Goal: Information Seeking & Learning: Learn about a topic

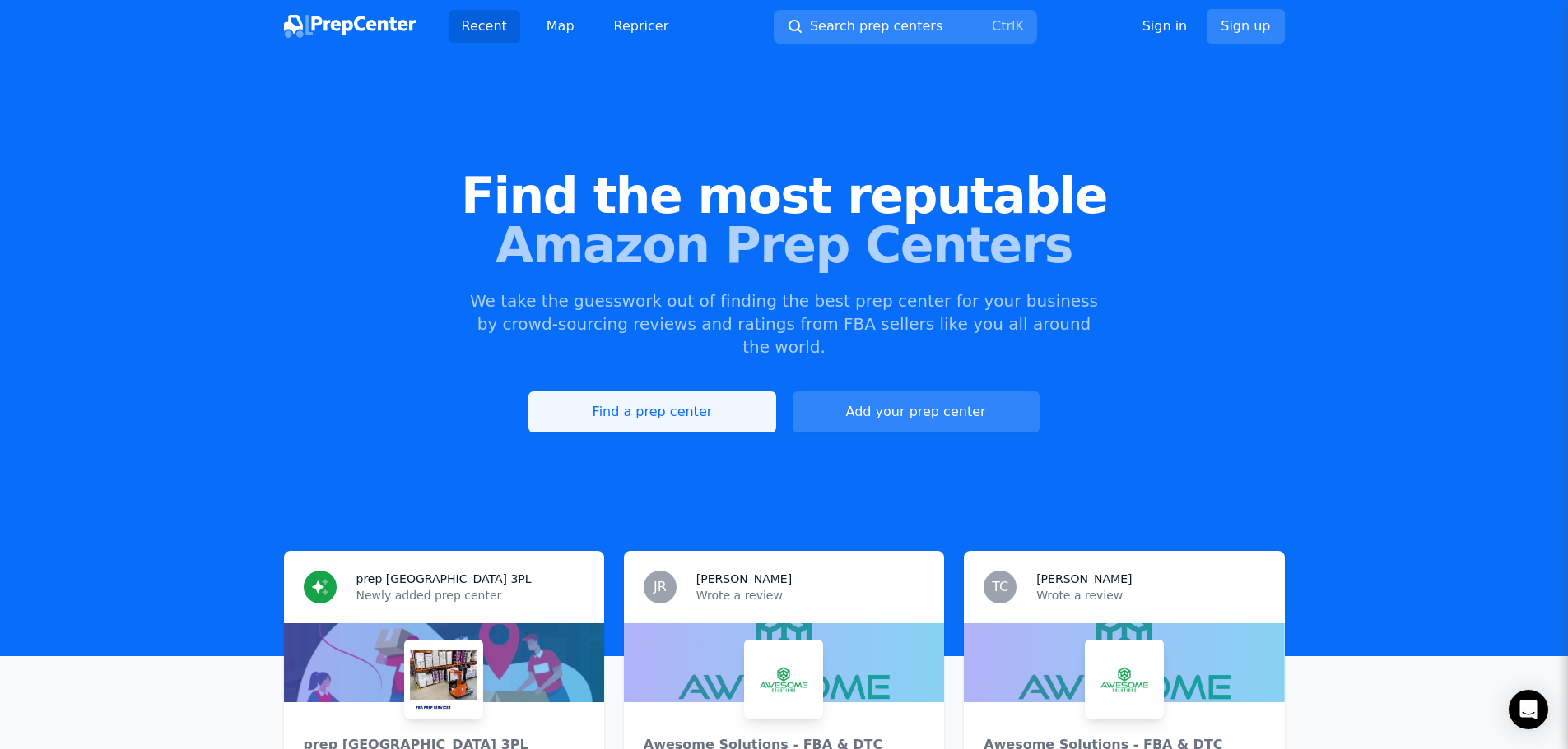
click at [700, 400] on link "Find a prep center" at bounding box center [652, 412] width 247 height 41
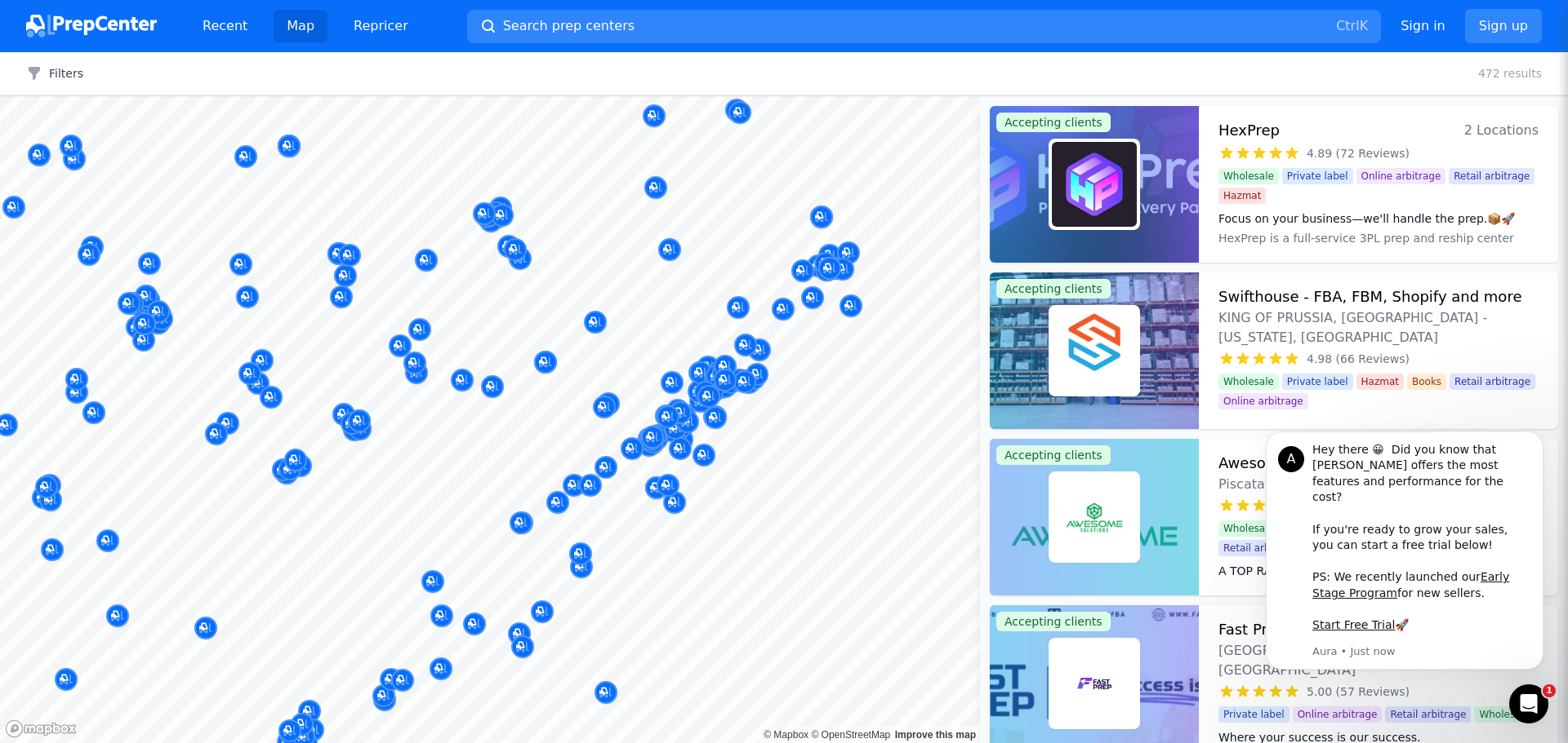
click at [788, 563] on body "Recent Map Repricer Search prep centers Ctrl K Open main menu Sign in Sign up F…" at bounding box center [784, 372] width 1568 height 743
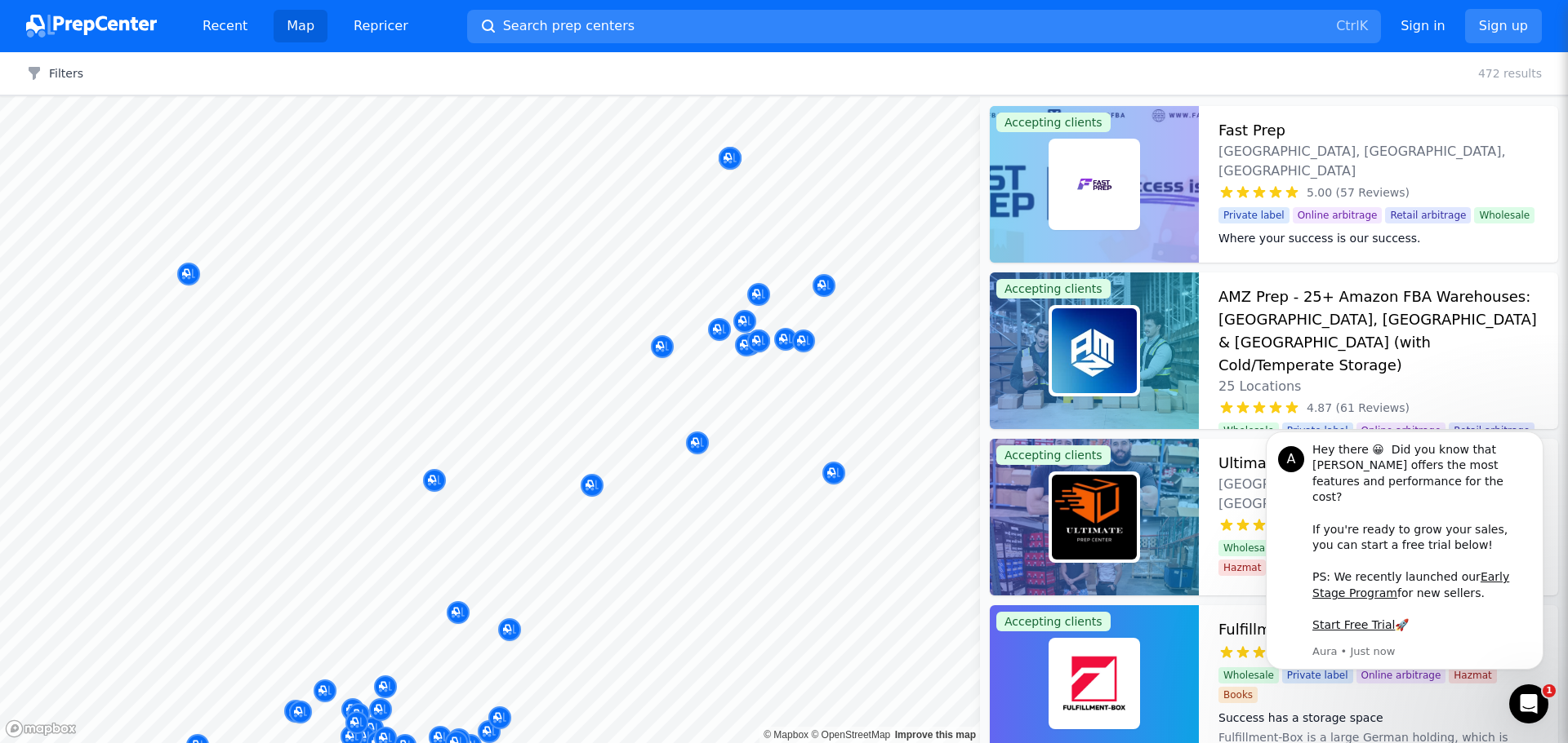
click at [939, 66] on div "Filters Clear all 472 results" at bounding box center [784, 74] width 1568 height 43
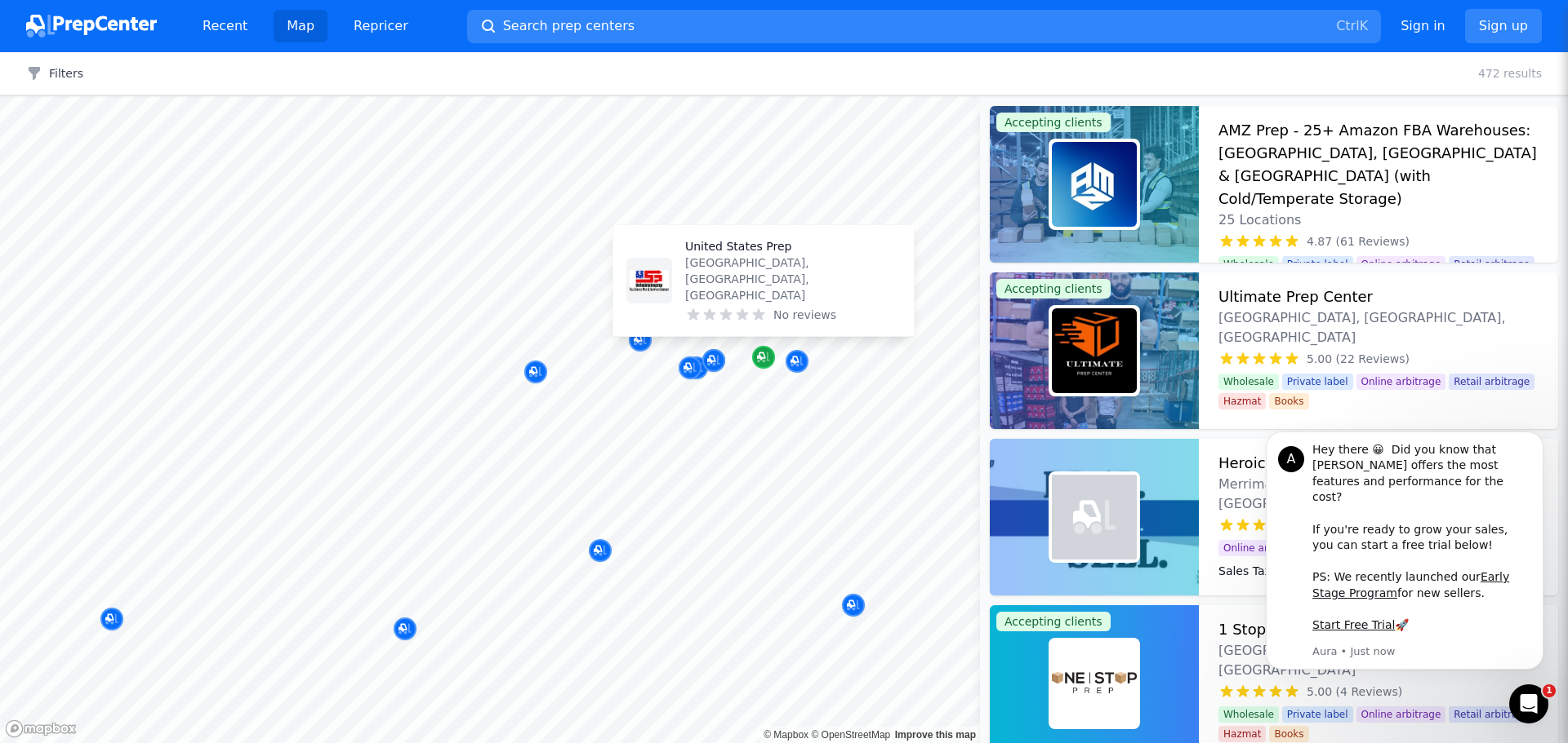
click at [763, 363] on icon "Map marker" at bounding box center [763, 356] width 13 height 16
click at [796, 359] on icon "Map marker" at bounding box center [797, 361] width 13 height 16
click at [765, 356] on icon "Map marker" at bounding box center [760, 356] width 8 height 8
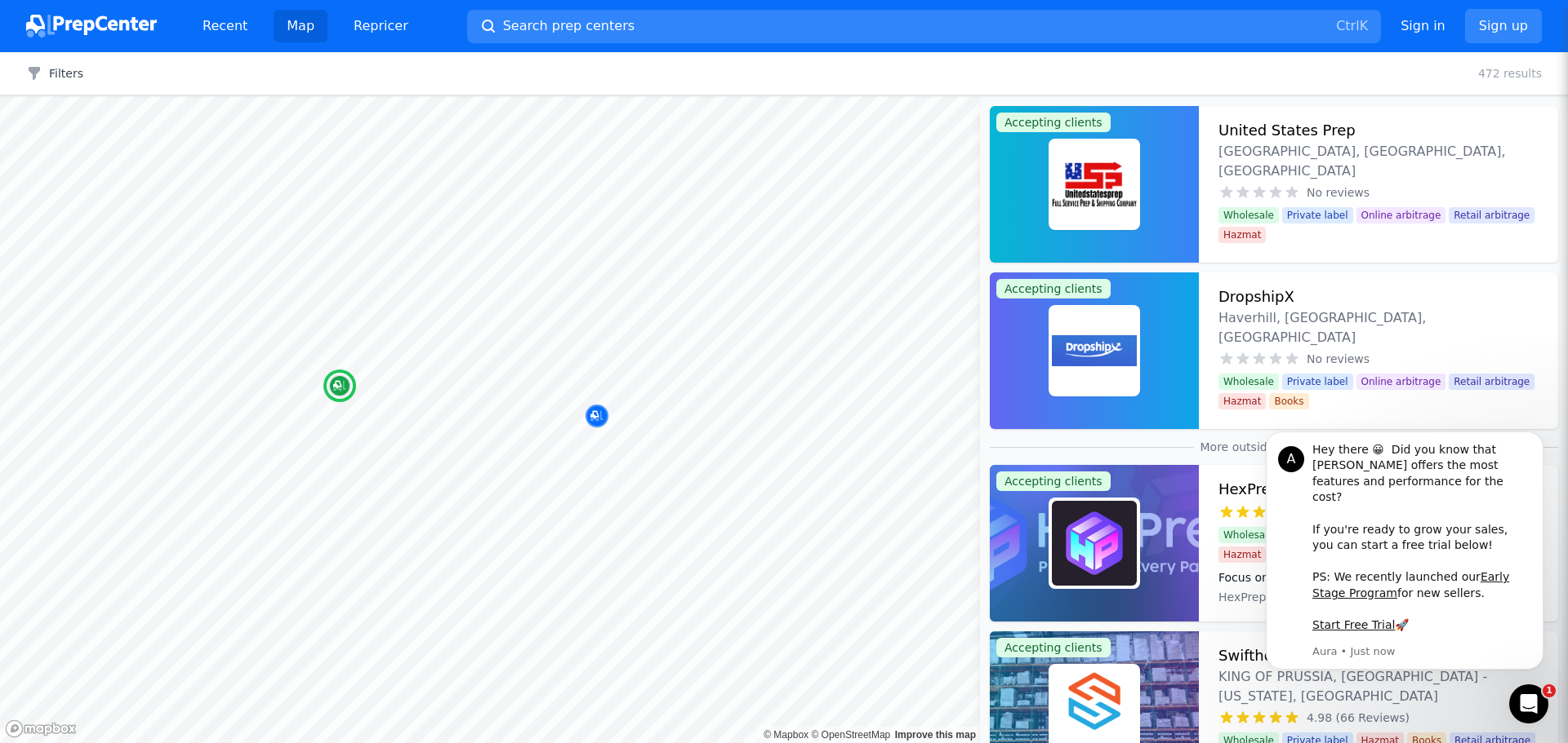
click at [1301, 118] on div "[GEOGRAPHIC_DATA], [GEOGRAPHIC_DATA], [GEOGRAPHIC_DATA] No reviews Boosting You…" at bounding box center [1377, 185] width 359 height 157
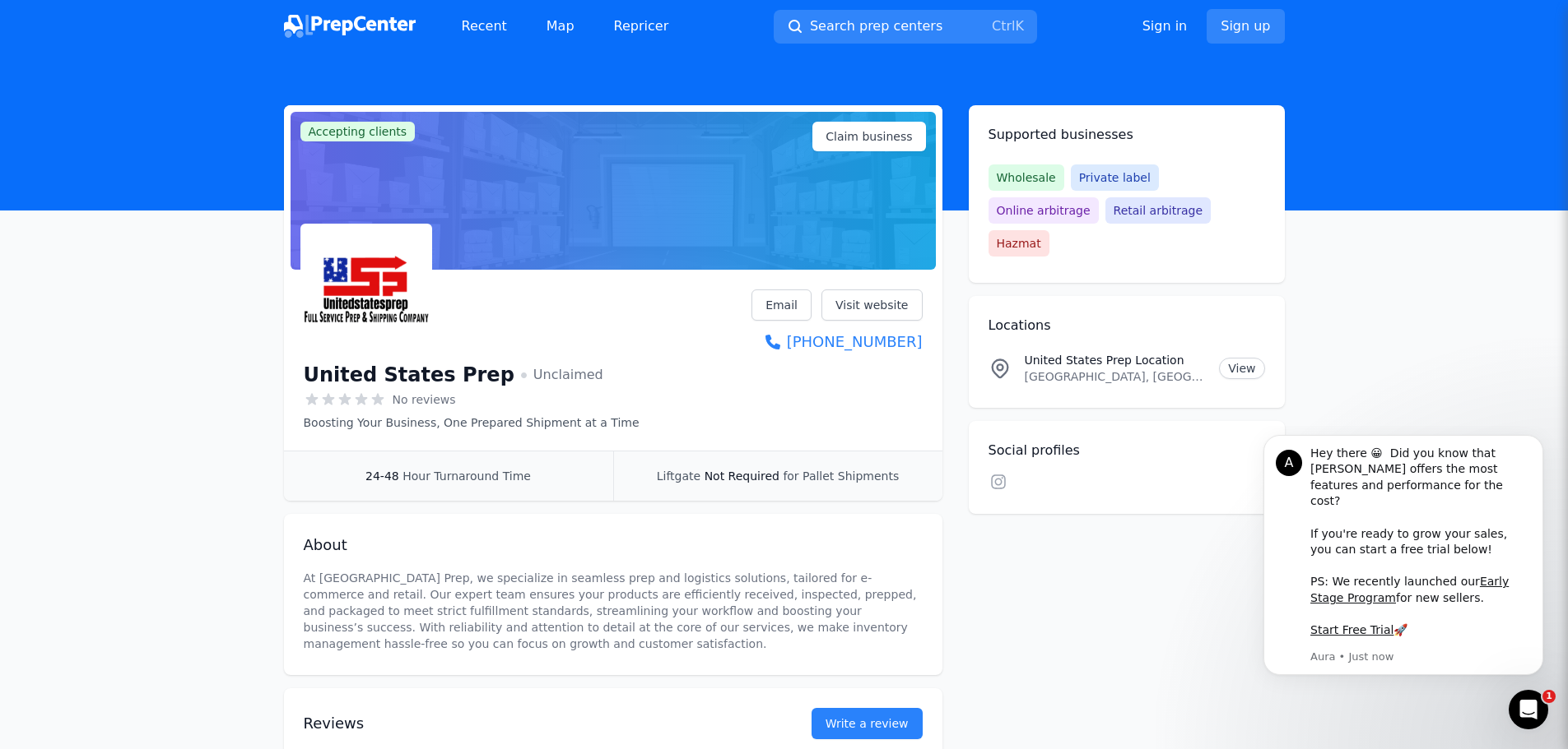
click at [447, 377] on h1 "United States Prep" at bounding box center [409, 375] width 211 height 27
click at [103, 46] on nav "Recent Map Repricer Search prep centers Ctrl K Open main menu Sign in Sign up" at bounding box center [784, 26] width 1568 height 52
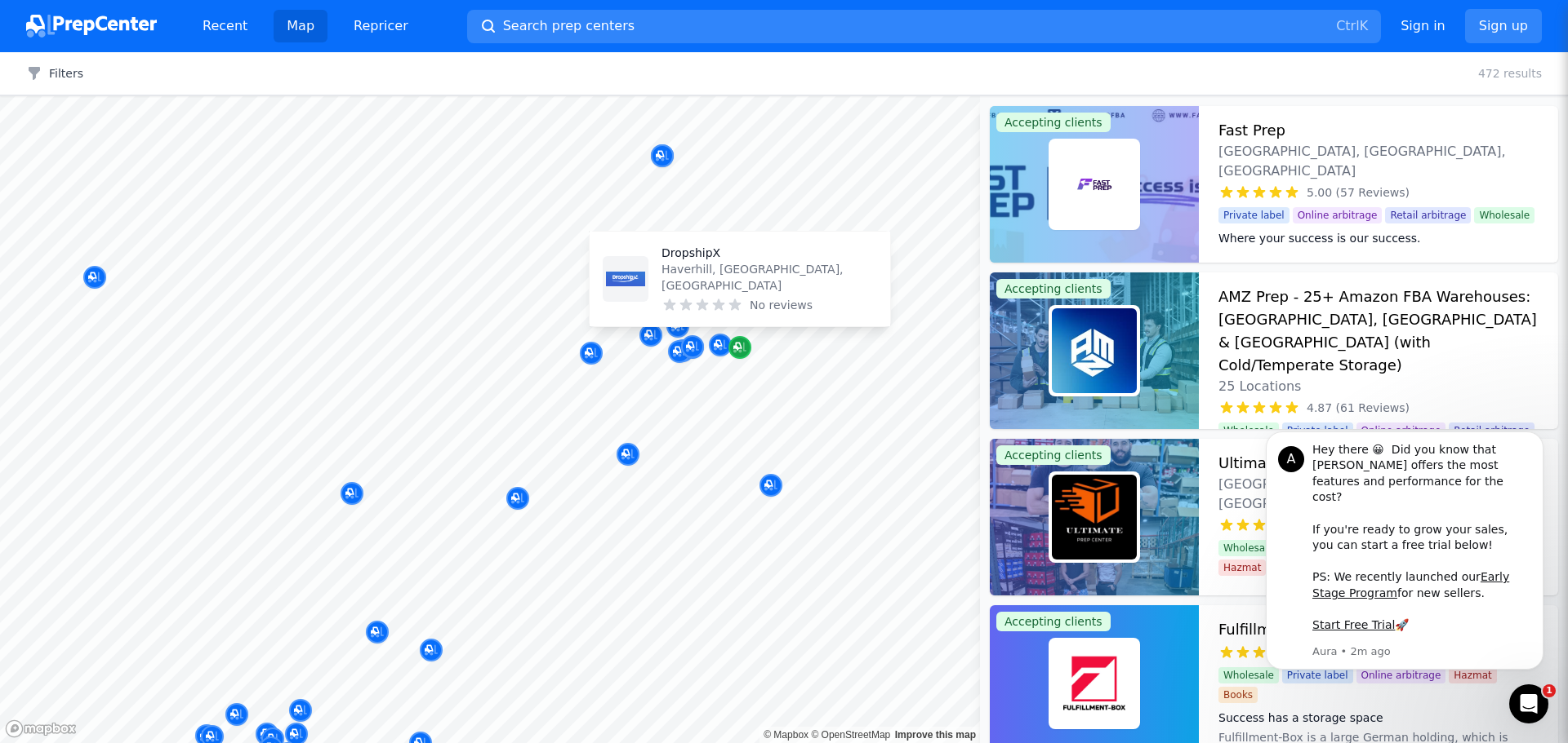
click at [737, 349] on icon "Map marker" at bounding box center [737, 346] width 8 height 8
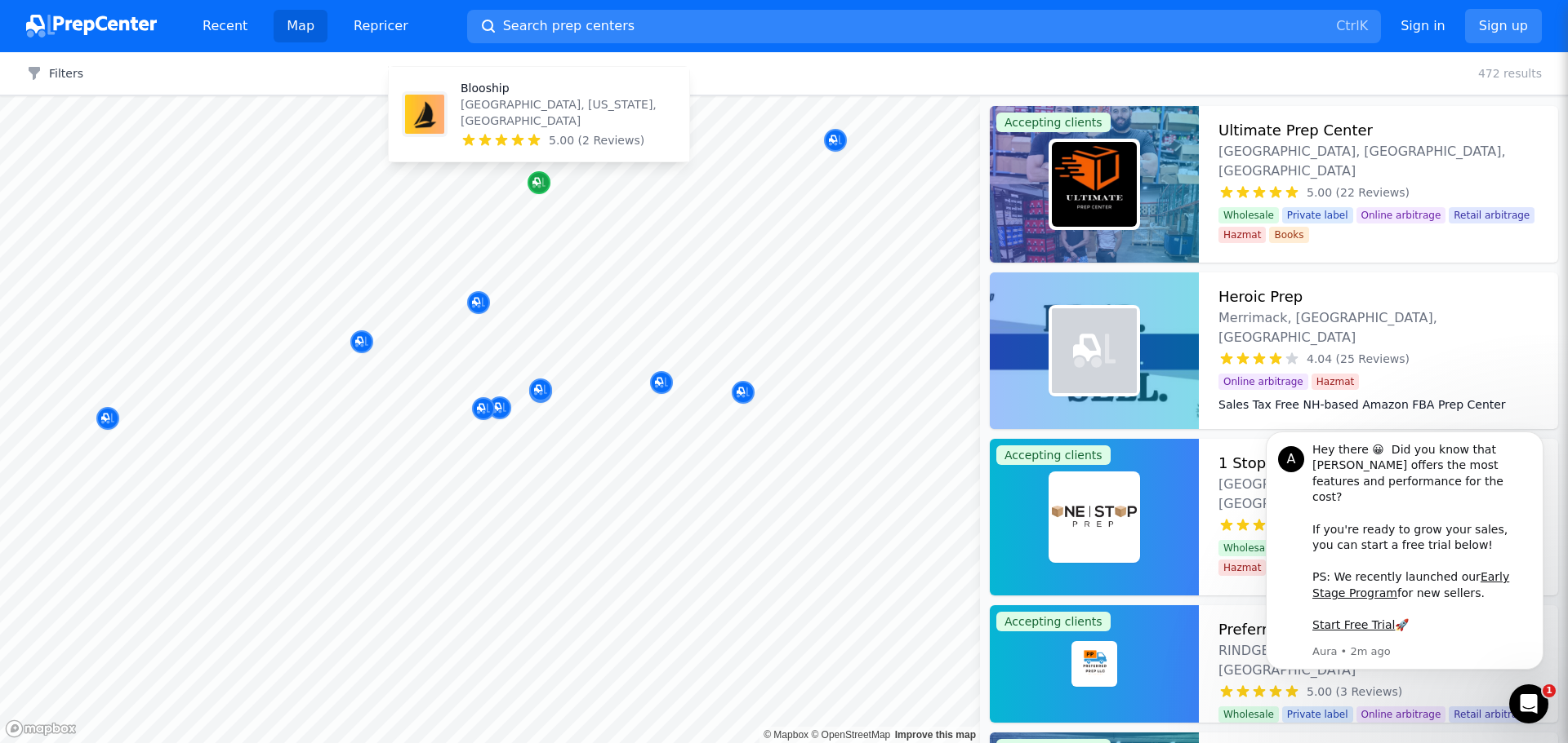
click at [542, 179] on icon "Map marker" at bounding box center [539, 183] width 13 height 10
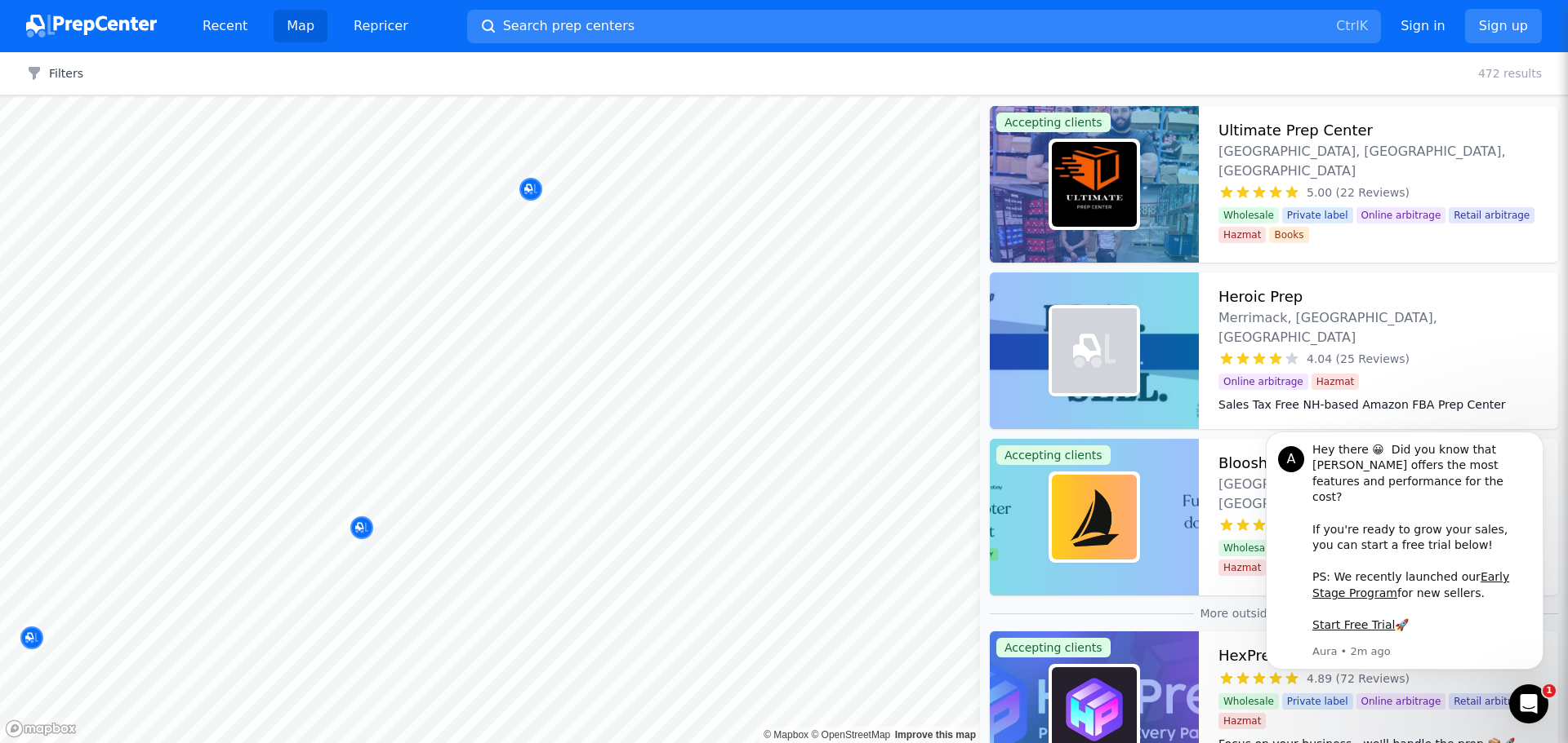
click at [1250, 472] on body "A Hey there 😀 Did you know that [PERSON_NAME] offers the most features and perf…" at bounding box center [1404, 561] width 313 height 264
click at [1170, 505] on div at bounding box center [1094, 518] width 209 height 157
